Goal: Task Accomplishment & Management: Manage account settings

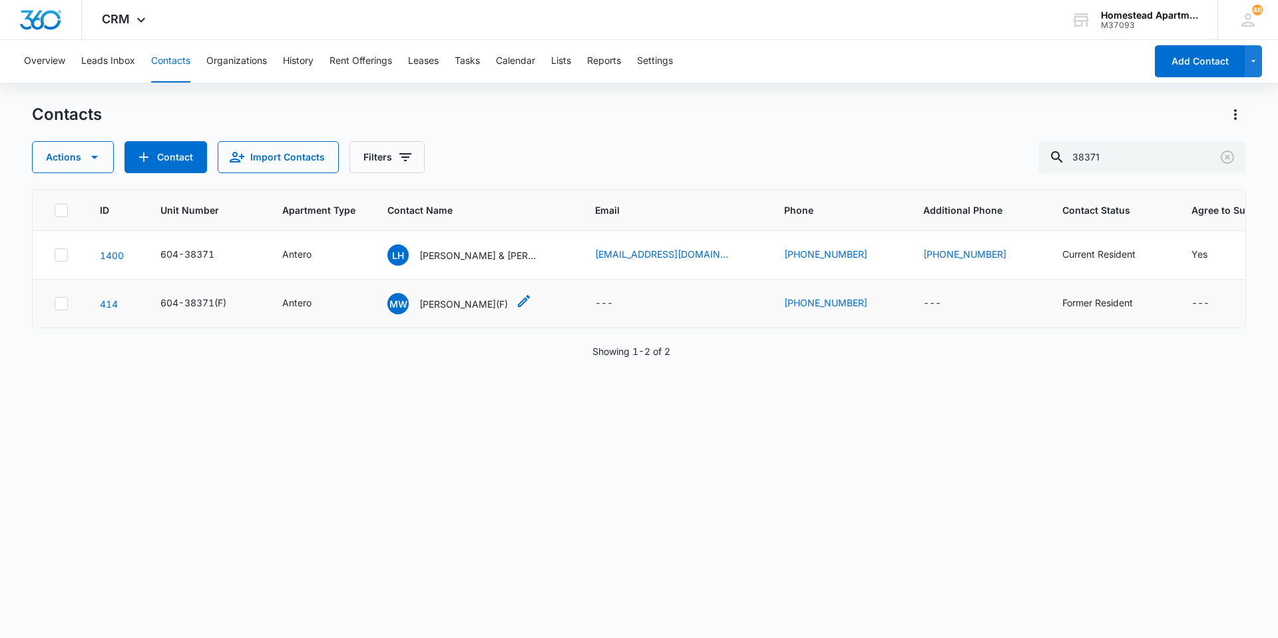
click at [516, 308] on icon "Contact Name - Marti Willage(F) - Select to Edit Field" at bounding box center [524, 301] width 16 height 16
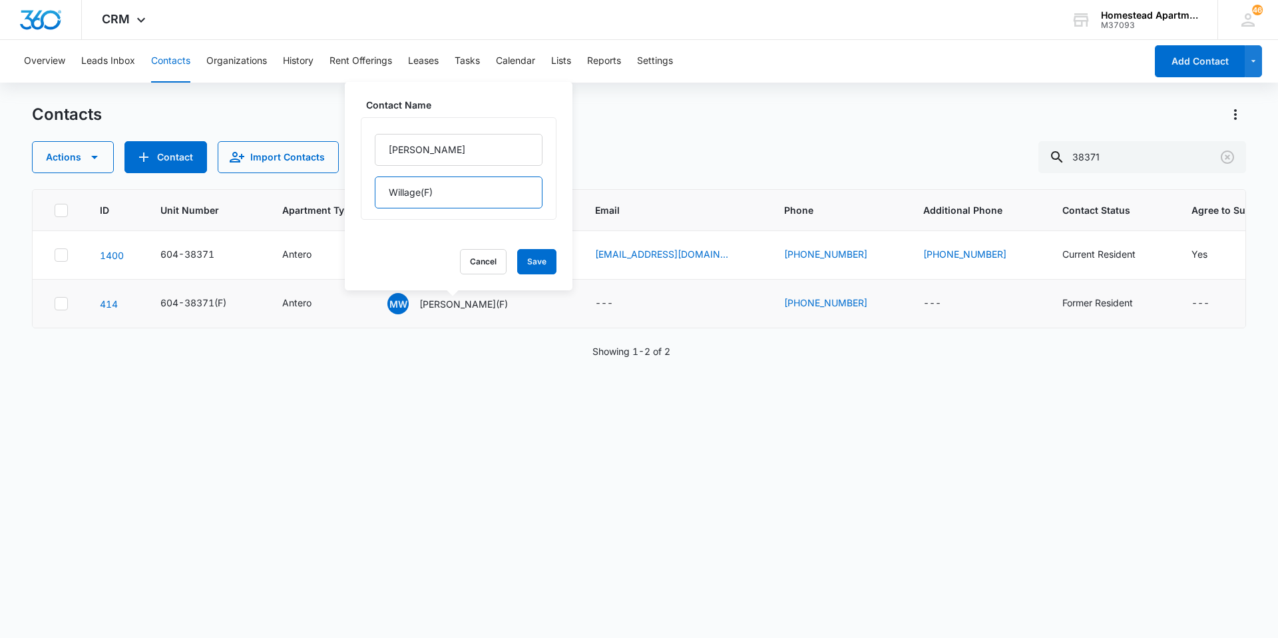
click at [463, 201] on input "Willage(F)" at bounding box center [459, 192] width 168 height 32
type input "(F) Willage"
click at [539, 261] on button "Save" at bounding box center [536, 261] width 39 height 25
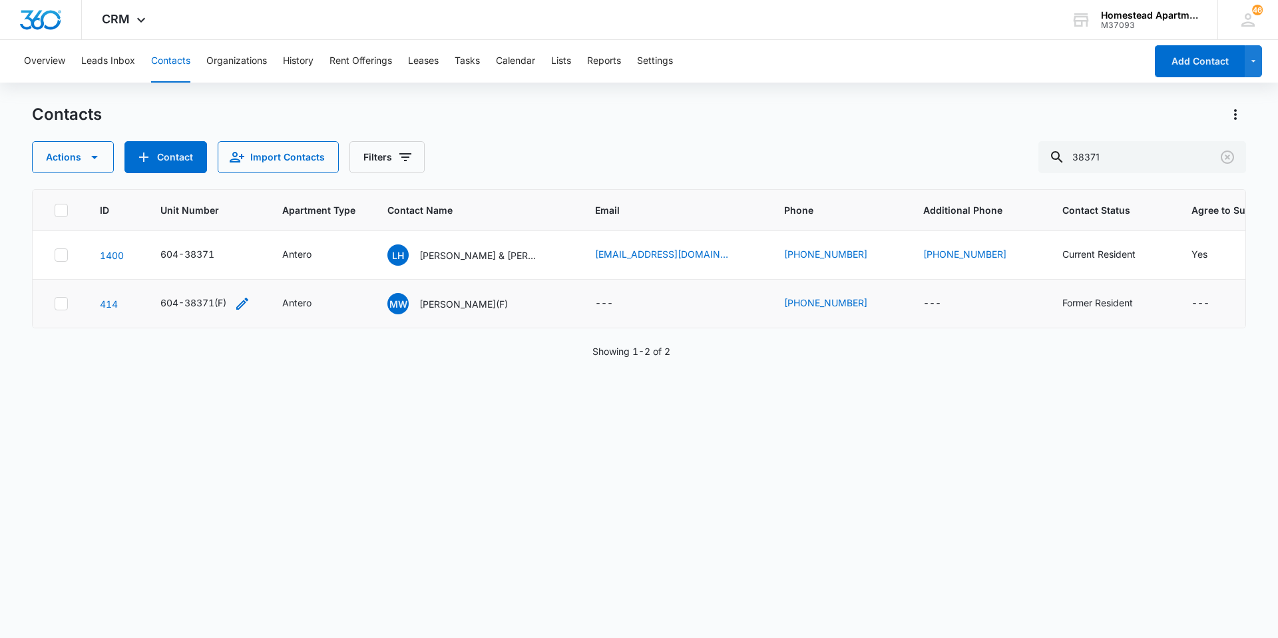
click at [236, 301] on icon "Unit Number - 604-38371(F) - Select to Edit Field" at bounding box center [242, 303] width 16 height 16
click at [222, 210] on span "Unit Number" at bounding box center [205, 210] width 90 height 14
click at [243, 302] on icon "Unit Number - 604-38371(F) - Select to Edit Field" at bounding box center [242, 303] width 12 height 12
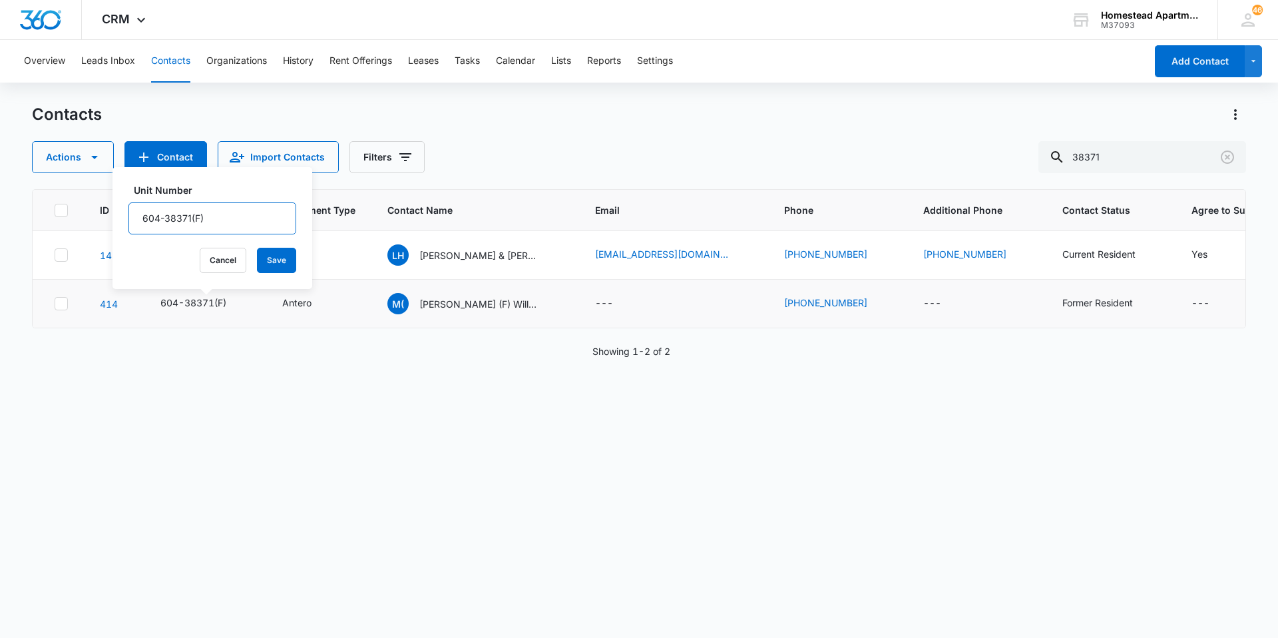
click at [242, 209] on input "604-38371(F)" at bounding box center [212, 218] width 168 height 32
click at [136, 222] on input "604-38371" at bounding box center [212, 218] width 168 height 32
type input "(F) 604-38371"
click at [281, 265] on button "Save" at bounding box center [276, 260] width 39 height 25
